Goal: Transaction & Acquisition: Purchase product/service

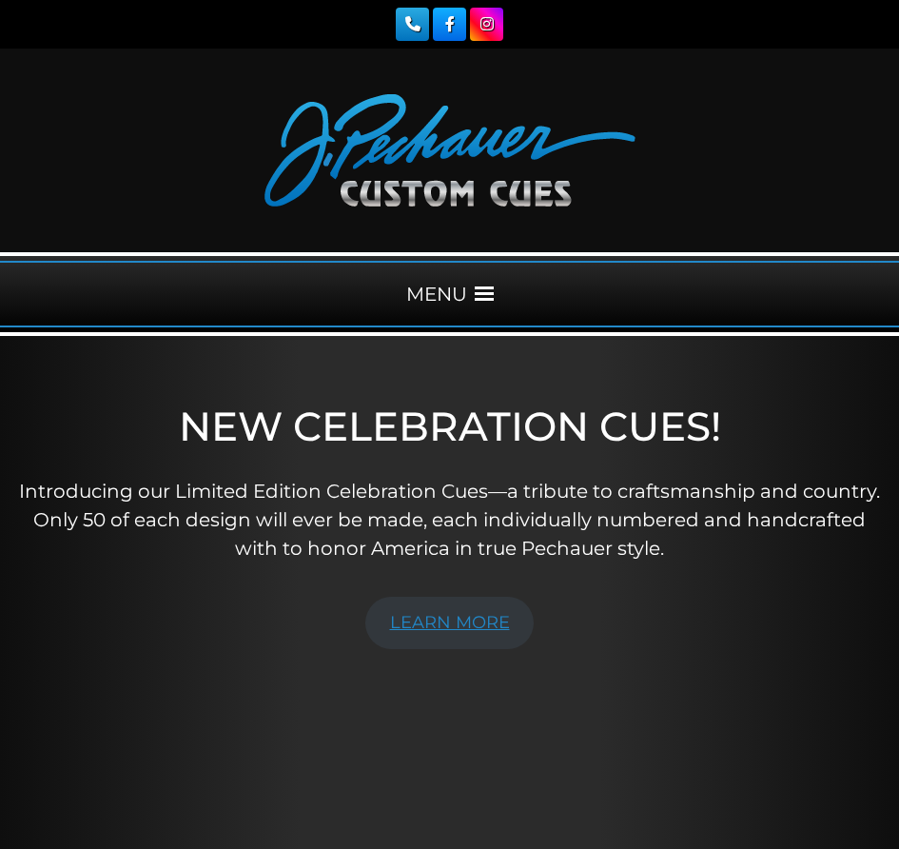
click at [429, 641] on link "LEARN MORE" at bounding box center [449, 623] width 169 height 52
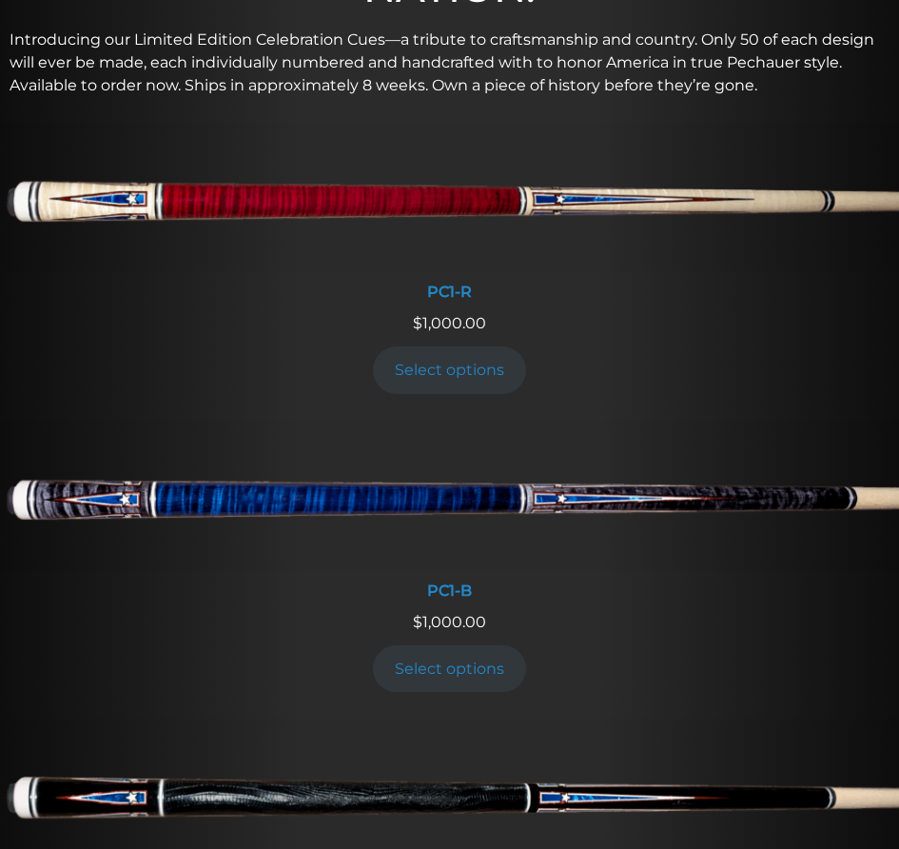
scroll to position [103, 0]
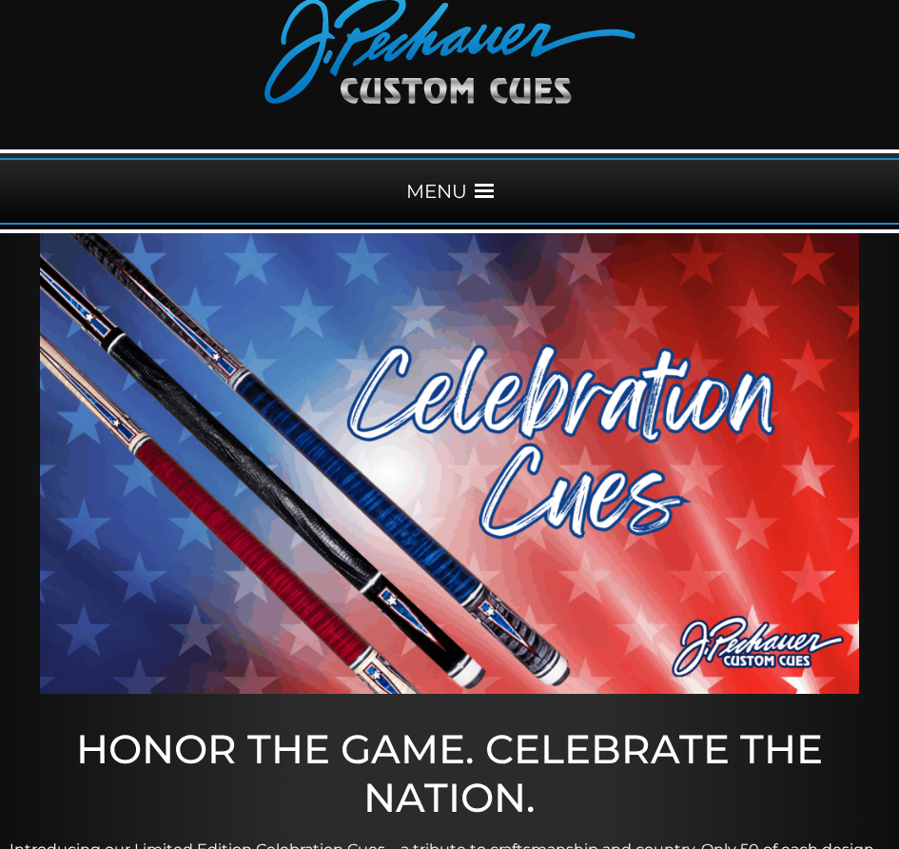
click at [473, 178] on div "MENU" at bounding box center [449, 191] width 899 height 67
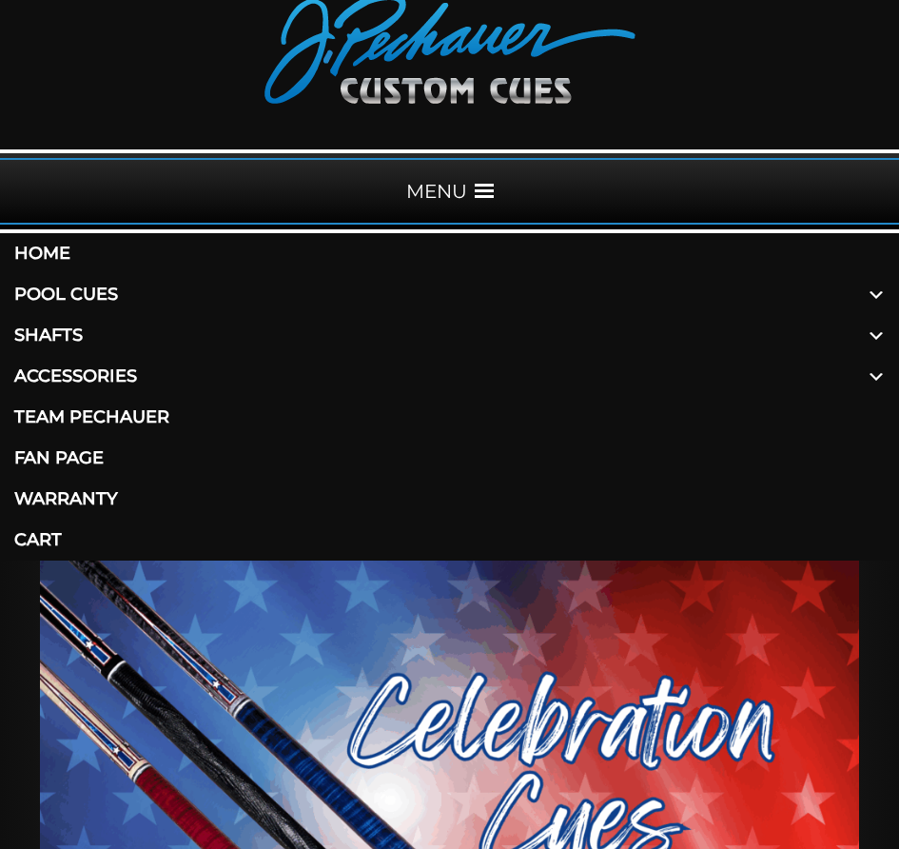
click at [67, 291] on link "Pool Cues" at bounding box center [449, 294] width 899 height 41
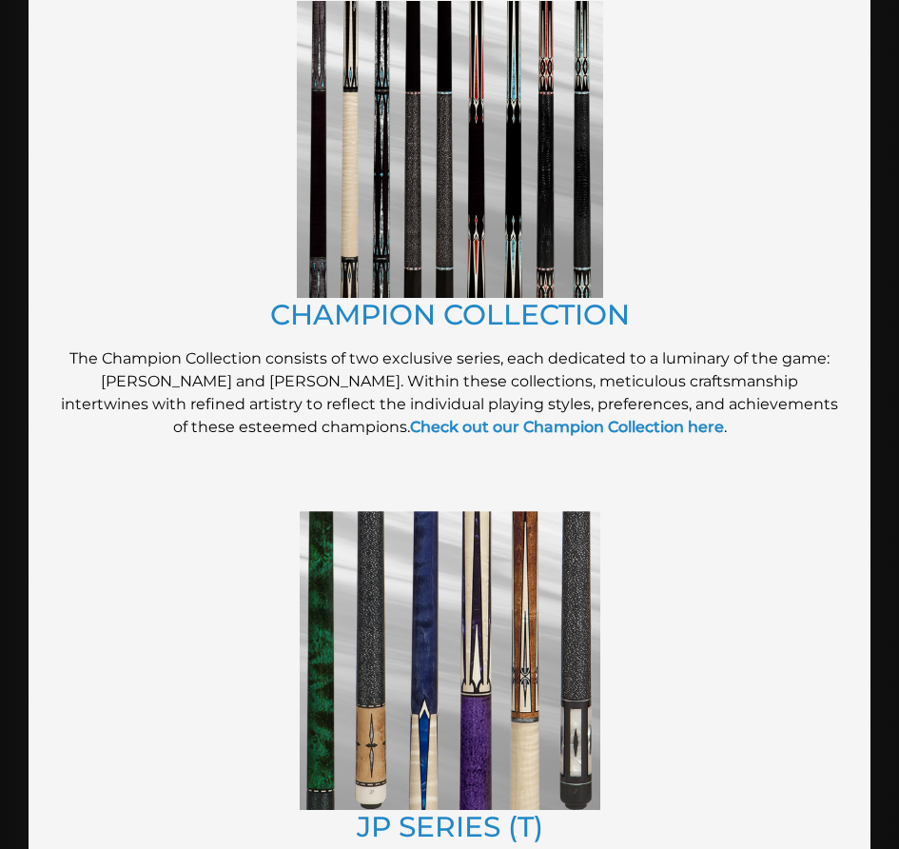
scroll to position [1283, 0]
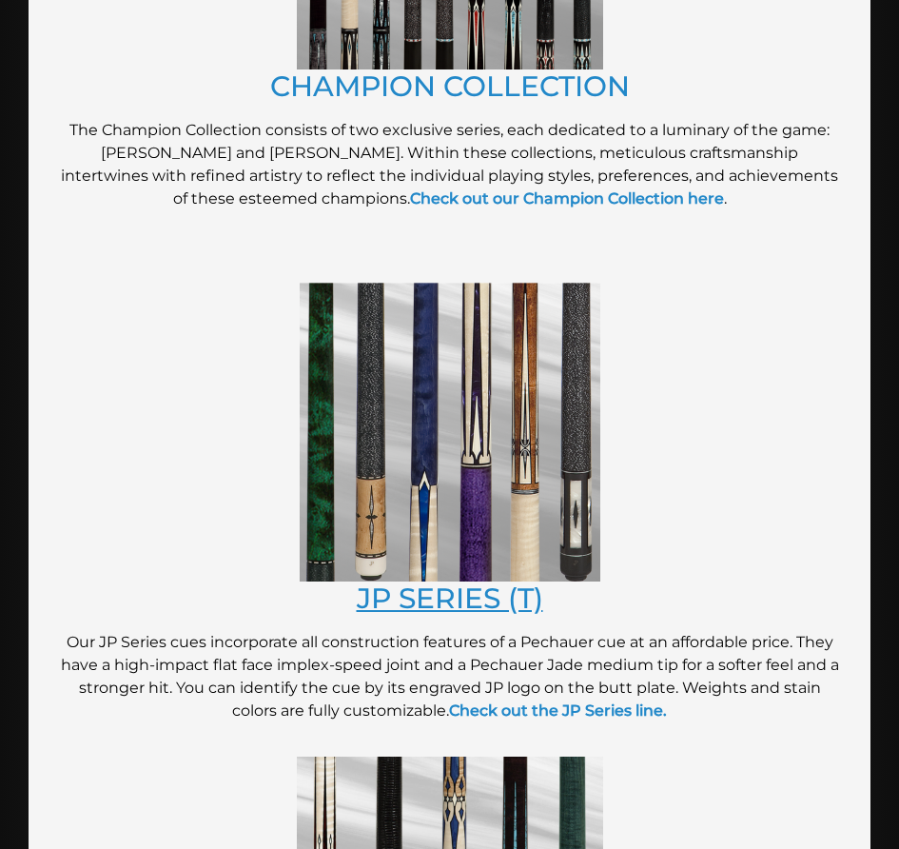
click at [435, 587] on link "JP SERIES (T)" at bounding box center [450, 597] width 186 height 34
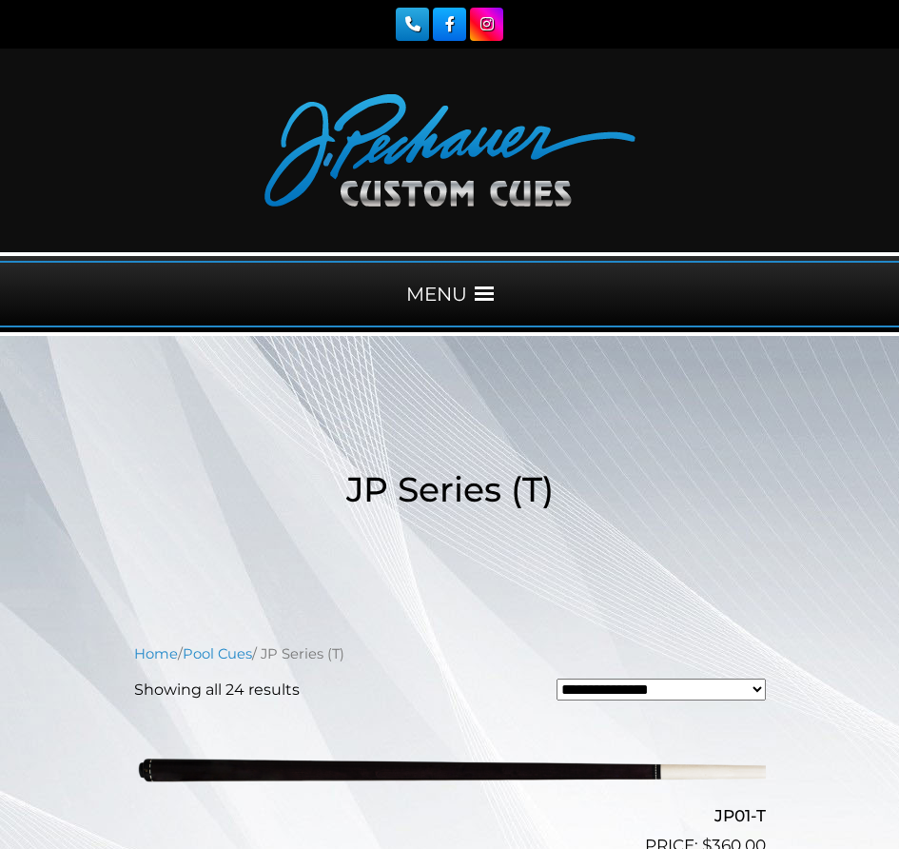
scroll to position [333, 0]
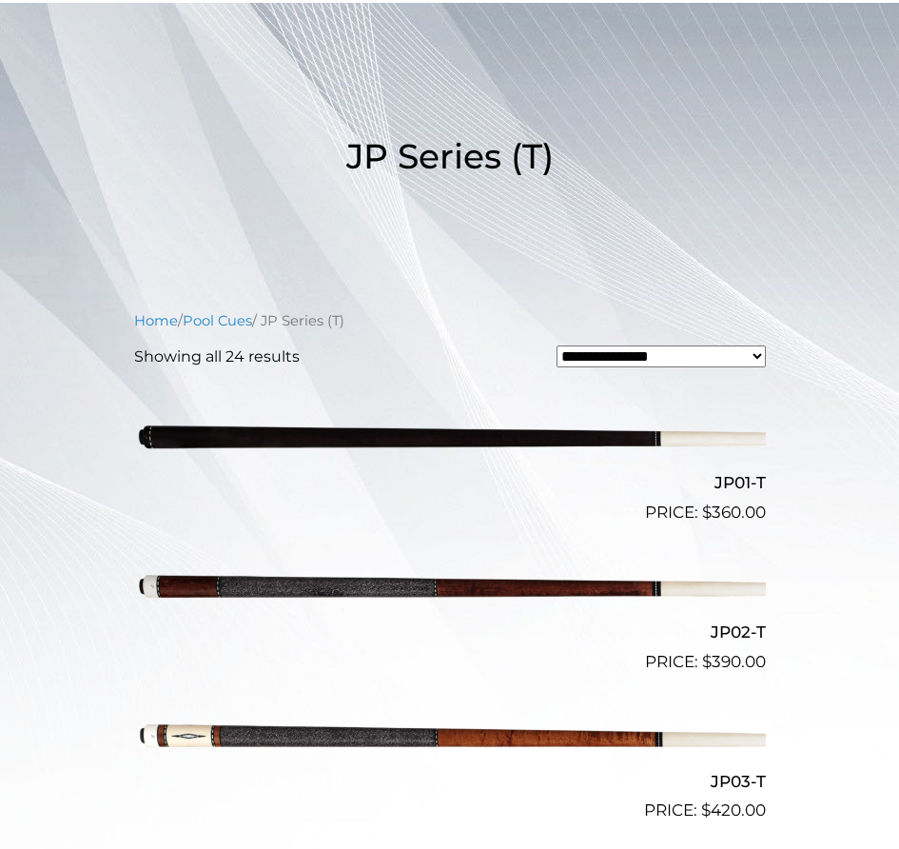
click at [448, 433] on img at bounding box center [450, 435] width 632 height 105
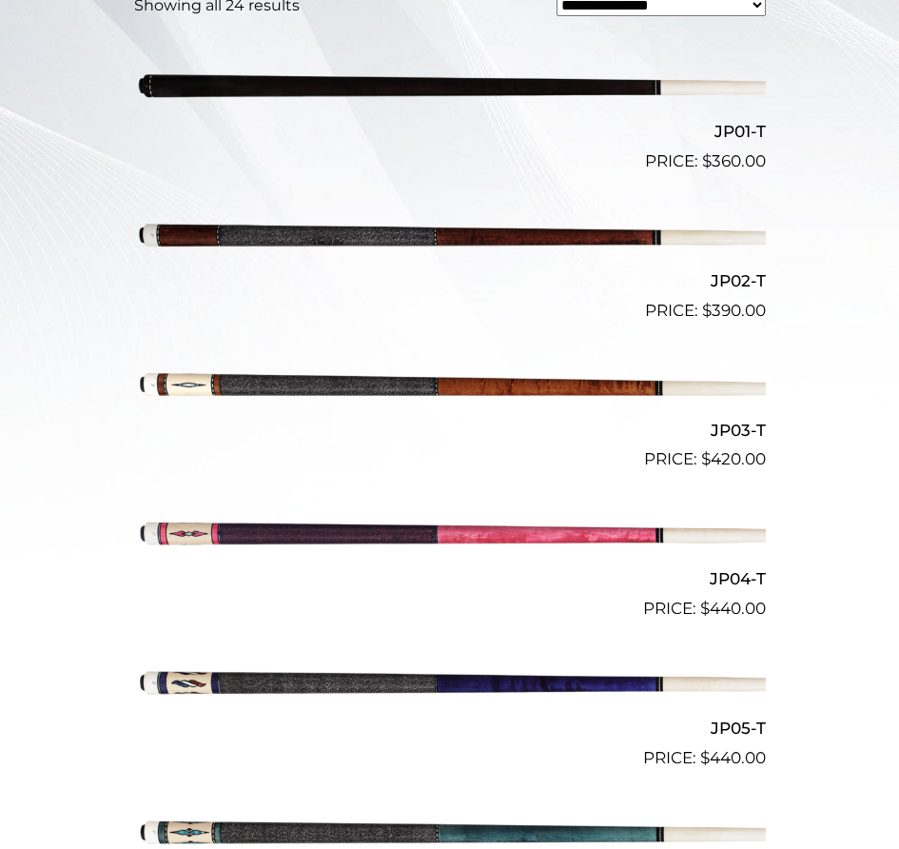
scroll to position [516, 0]
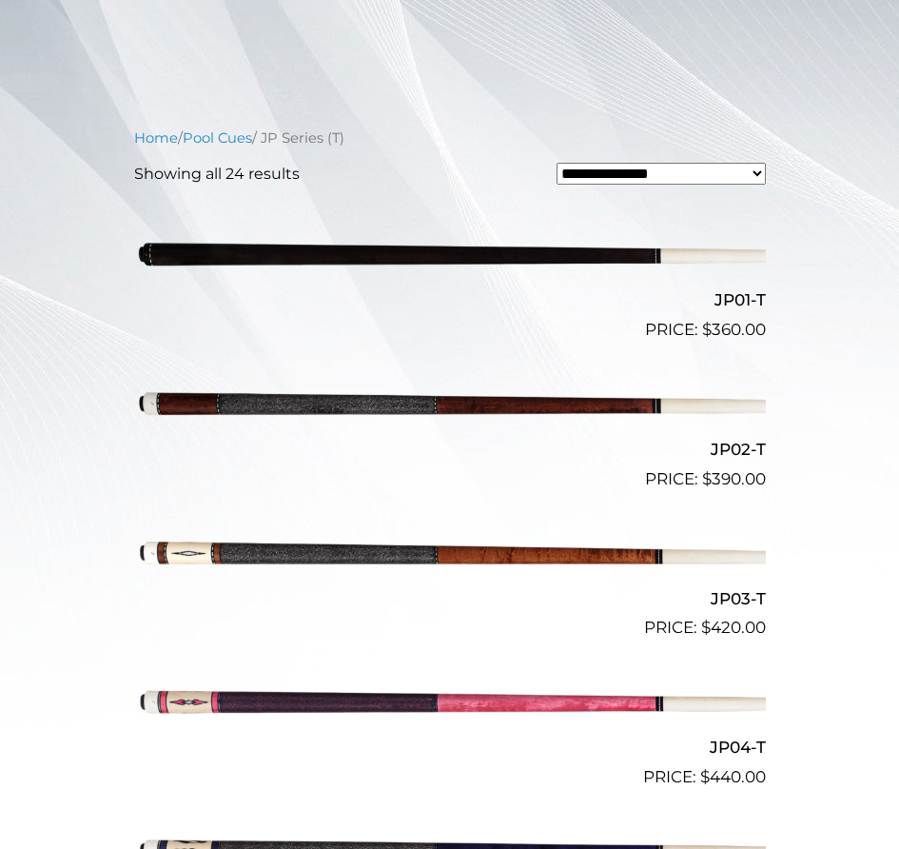
click at [383, 407] on img at bounding box center [450, 402] width 632 height 105
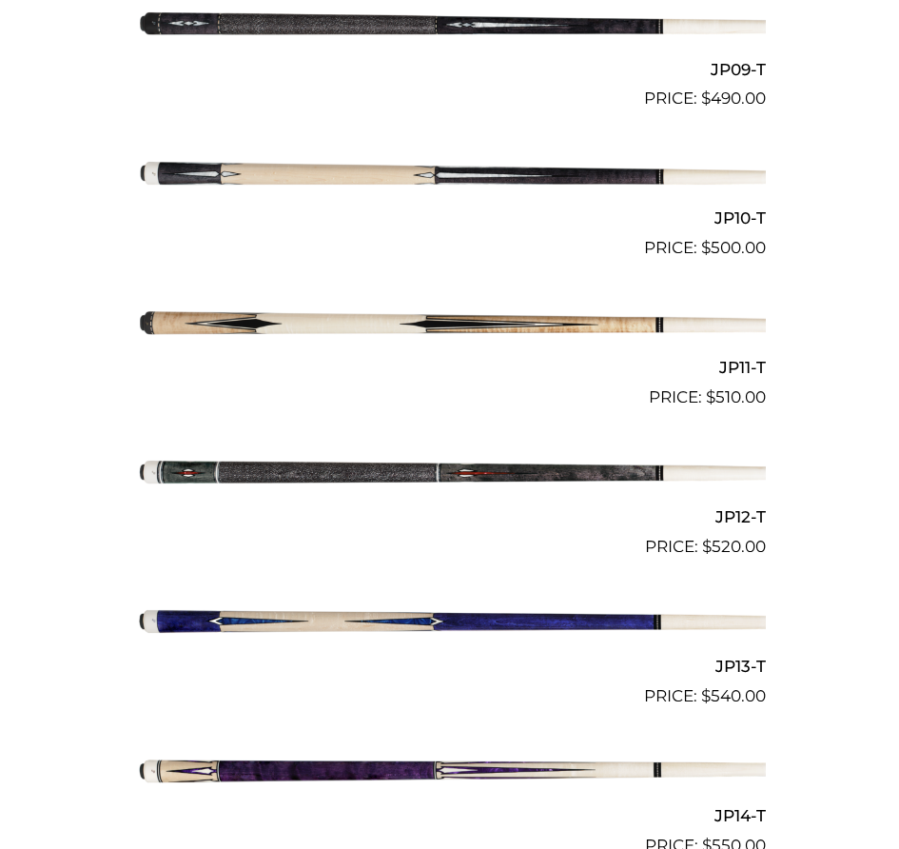
scroll to position [1986, 0]
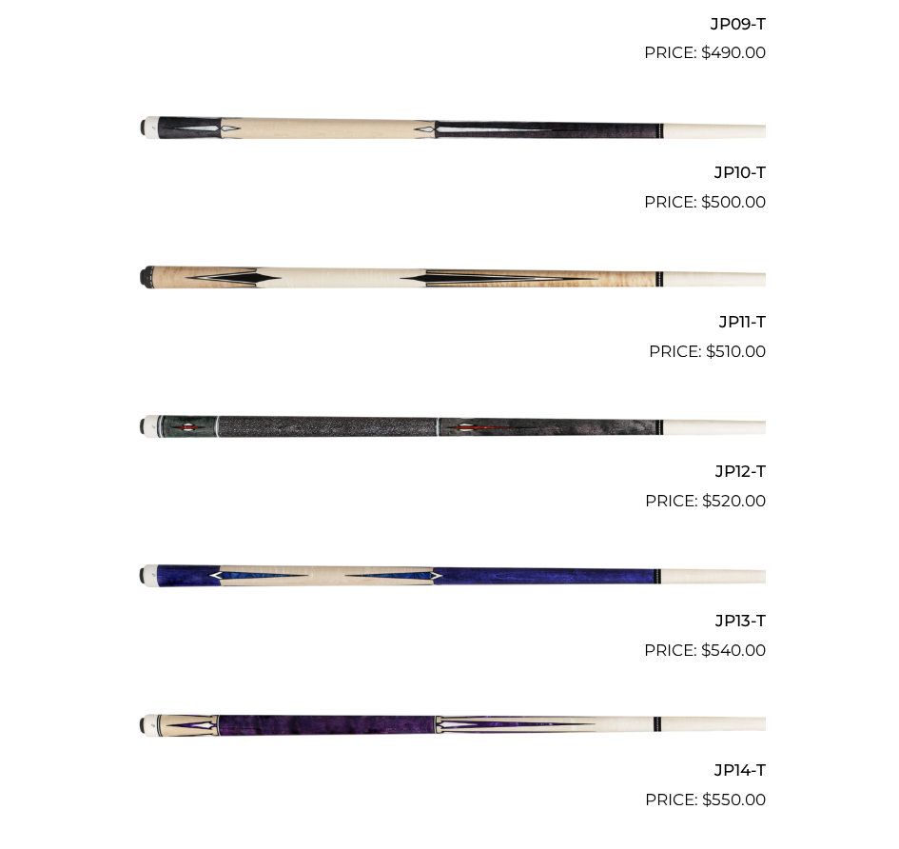
click at [320, 716] on img at bounding box center [450, 723] width 632 height 105
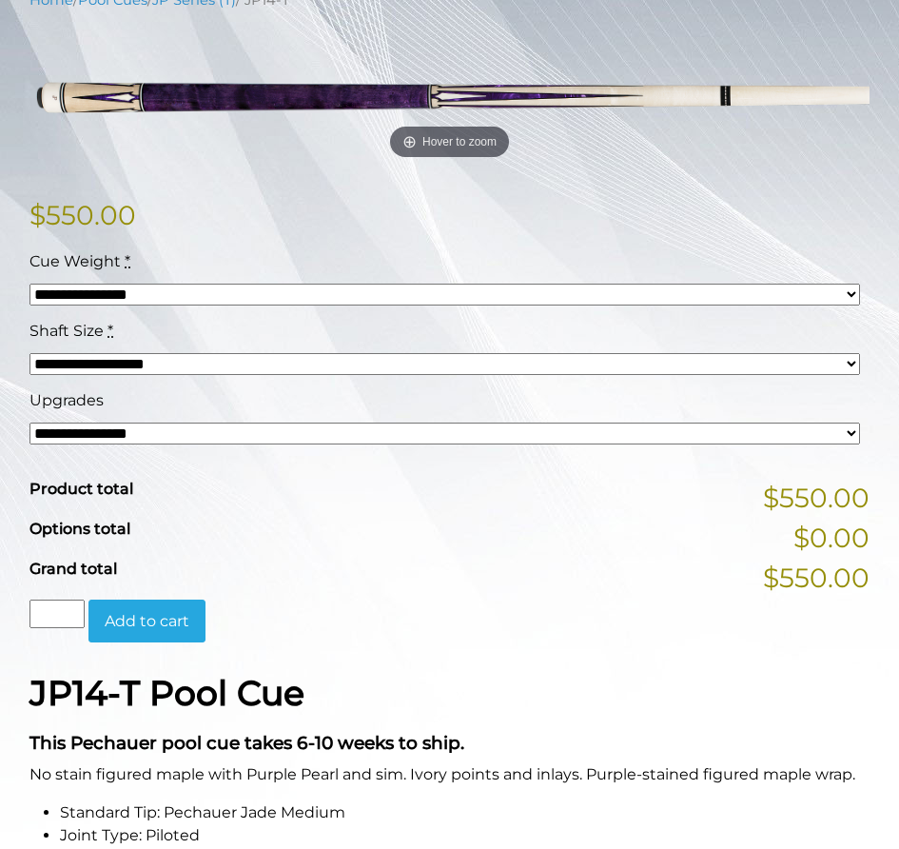
scroll to position [374, 0]
